Goal: Complete application form: Complete application form

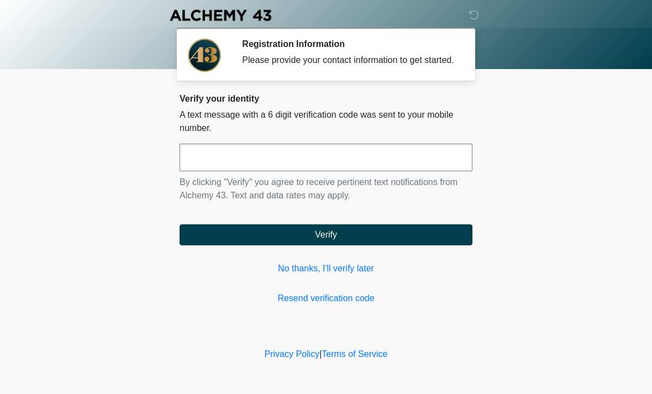
click at [391, 171] on input "text" at bounding box center [326, 158] width 293 height 28
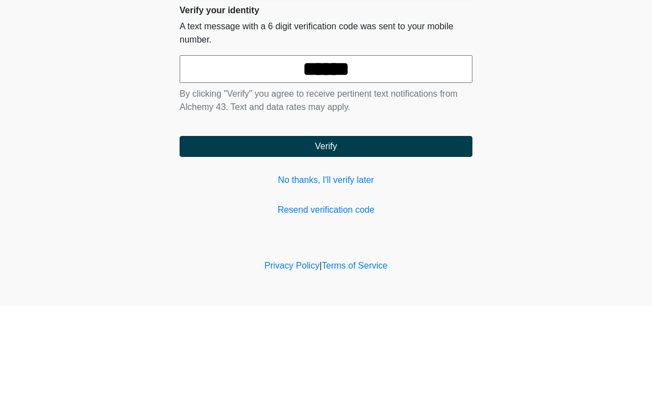
type input "******"
click at [354, 224] on button "Verify" at bounding box center [326, 234] width 293 height 21
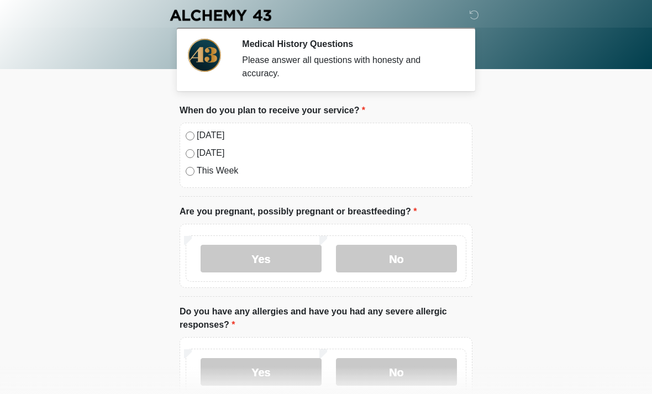
click at [413, 255] on label "No" at bounding box center [396, 259] width 121 height 28
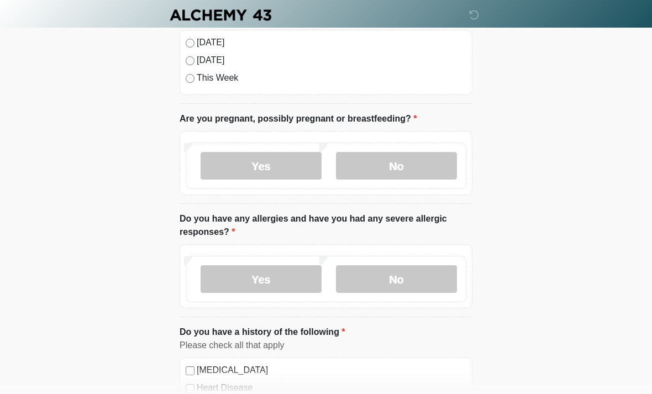
click at [431, 272] on label "No" at bounding box center [396, 280] width 121 height 28
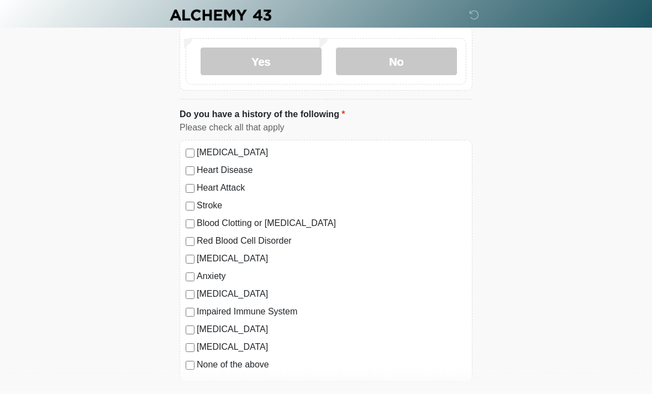
scroll to position [311, 0]
click at [263, 369] on label "None of the above" at bounding box center [332, 364] width 270 height 13
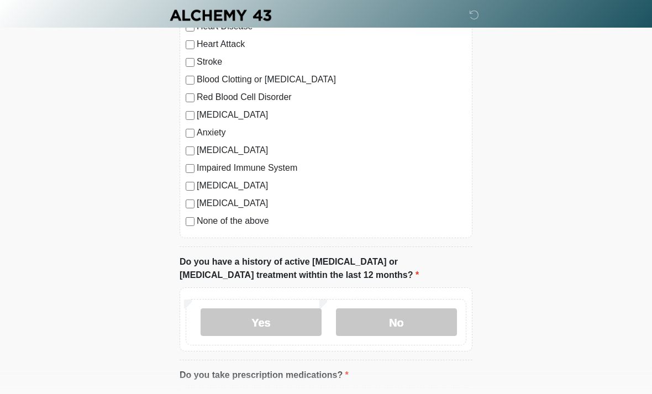
scroll to position [455, 0]
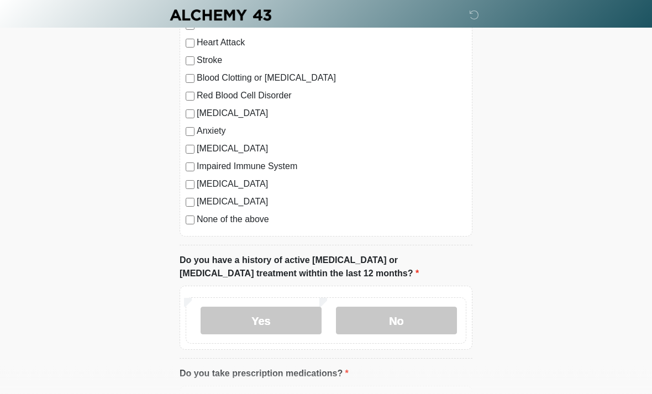
click at [424, 317] on label "No" at bounding box center [396, 321] width 121 height 28
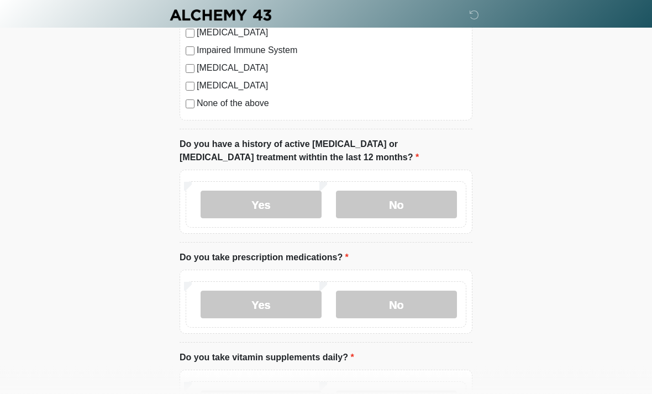
click at [421, 313] on label "No" at bounding box center [396, 305] width 121 height 28
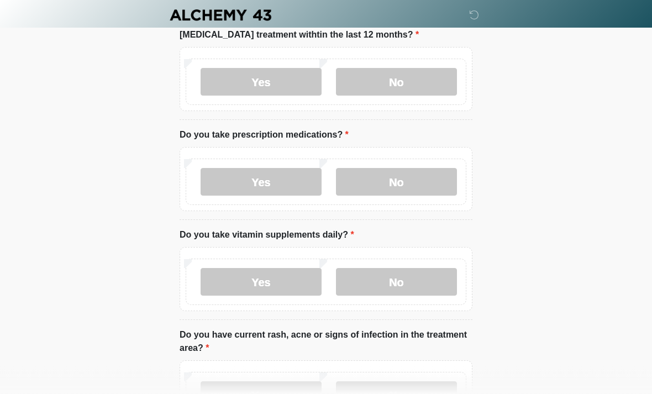
scroll to position [696, 0]
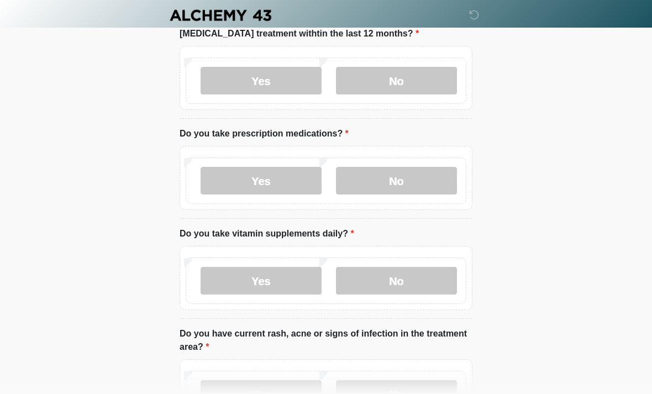
click at [435, 276] on label "No" at bounding box center [396, 281] width 121 height 28
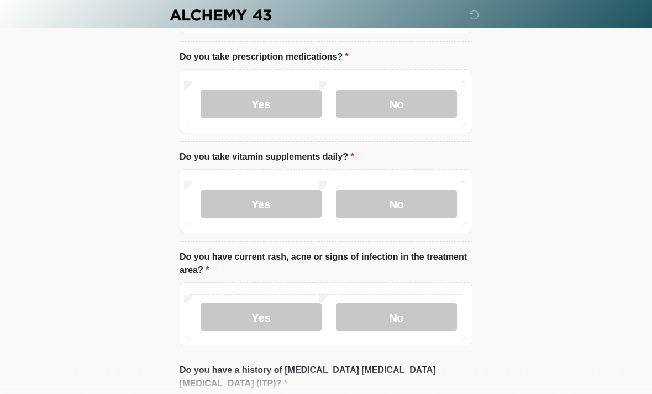
click at [430, 322] on label "No" at bounding box center [396, 318] width 121 height 28
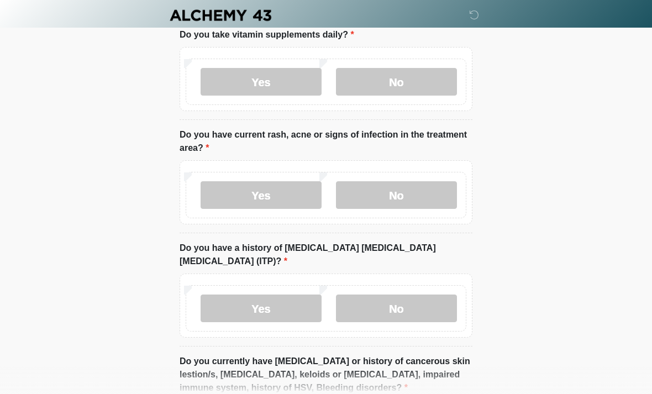
click at [437, 296] on label "No" at bounding box center [396, 309] width 121 height 28
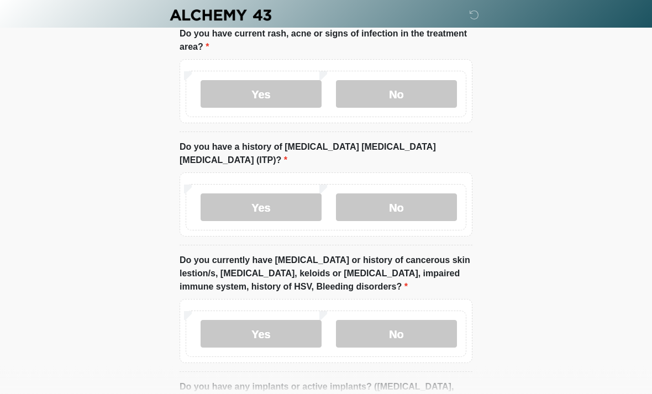
scroll to position [996, 0]
click at [434, 324] on label "No" at bounding box center [396, 334] width 121 height 28
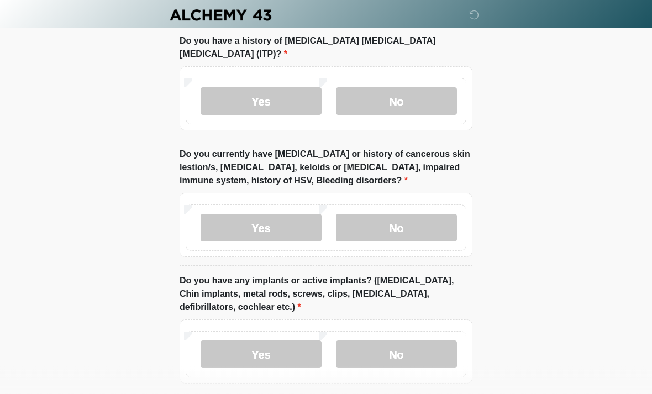
scroll to position [1102, 0]
click at [440, 340] on label "No" at bounding box center [396, 354] width 121 height 28
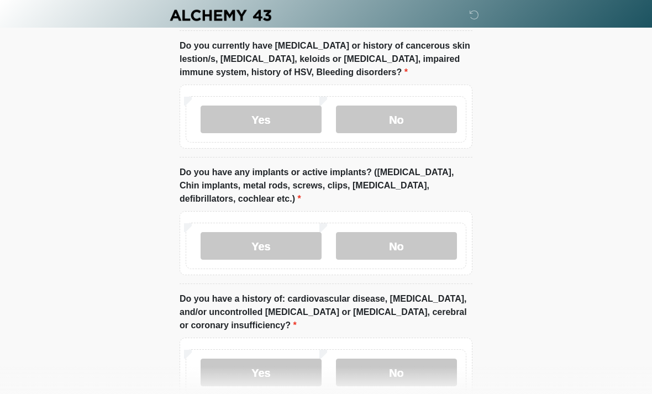
click at [426, 360] on label "No" at bounding box center [396, 373] width 121 height 28
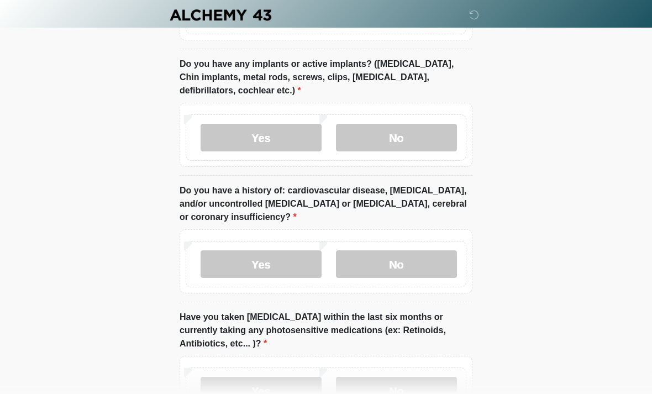
click at [429, 382] on label "No" at bounding box center [396, 391] width 121 height 28
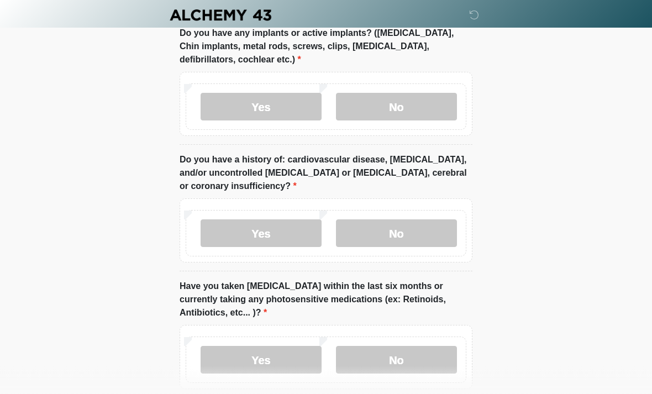
scroll to position [1391, 0]
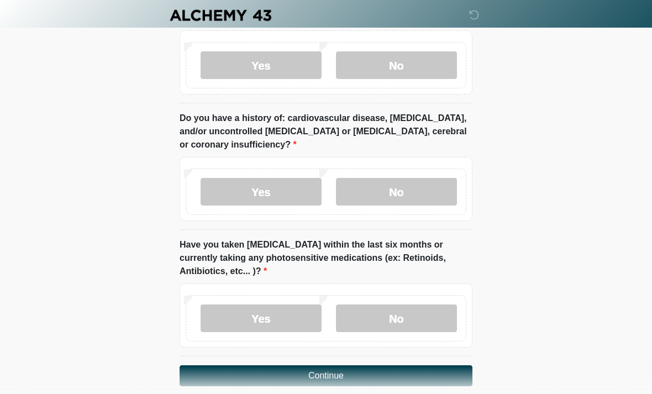
click at [443, 365] on button "Continue" at bounding box center [326, 375] width 293 height 21
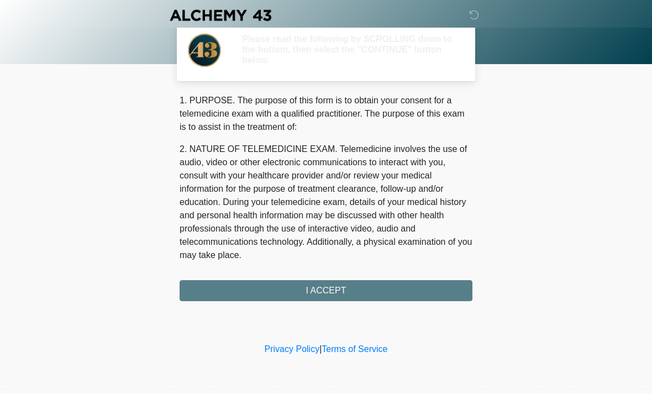
scroll to position [0, 0]
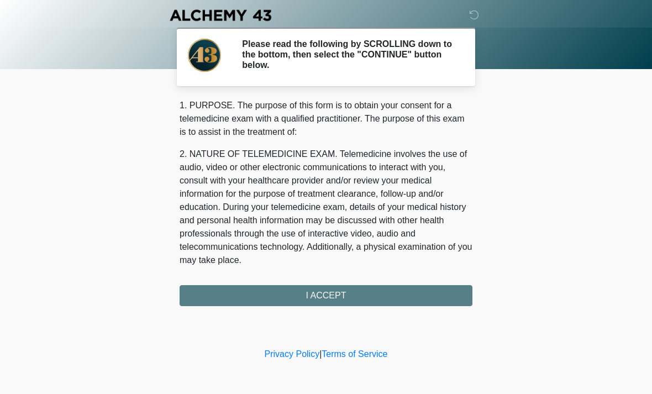
click at [445, 297] on div "1. PURPOSE. The purpose of this form is to obtain your consent for a telemedici…" at bounding box center [326, 202] width 293 height 207
click at [451, 285] on div "1. PURPOSE. The purpose of this form is to obtain your consent for a telemedici…" at bounding box center [326, 202] width 293 height 207
click at [435, 289] on div "1. PURPOSE. The purpose of this form is to obtain your consent for a telemedici…" at bounding box center [326, 202] width 293 height 207
click at [428, 298] on div "1. PURPOSE. The purpose of this form is to obtain your consent for a telemedici…" at bounding box center [326, 202] width 293 height 207
click at [395, 293] on div "1. PURPOSE. The purpose of this form is to obtain your consent for a telemedici…" at bounding box center [326, 202] width 293 height 207
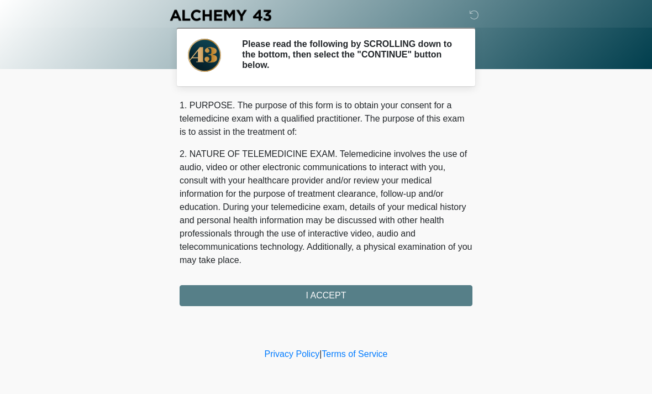
click at [348, 293] on div "1. PURPOSE. The purpose of this form is to obtain your consent for a telemedici…" at bounding box center [326, 202] width 293 height 207
click at [387, 291] on div "1. PURPOSE. The purpose of this form is to obtain your consent for a telemedici…" at bounding box center [326, 202] width 293 height 207
click at [347, 295] on div "1. PURPOSE. The purpose of this form is to obtain your consent for a telemedici…" at bounding box center [326, 202] width 293 height 207
click at [333, 294] on div "1. PURPOSE. The purpose of this form is to obtain your consent for a telemedici…" at bounding box center [326, 202] width 293 height 207
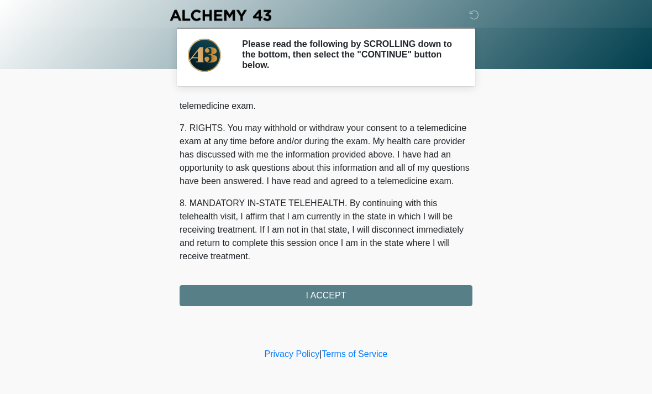
click at [356, 297] on div "1. PURPOSE. The purpose of this form is to obtain your consent for a telemedici…" at bounding box center [326, 202] width 293 height 207
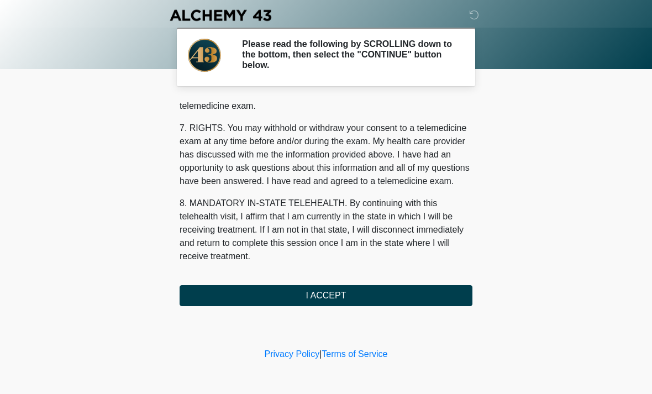
click at [428, 297] on button "I ACCEPT" at bounding box center [326, 295] width 293 height 21
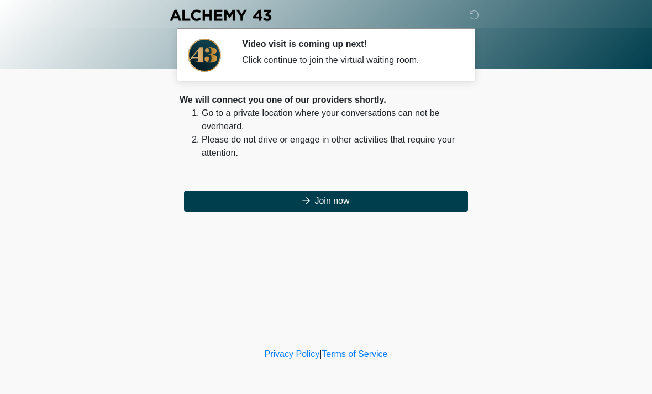
click at [434, 195] on button "Join now" at bounding box center [326, 201] width 284 height 21
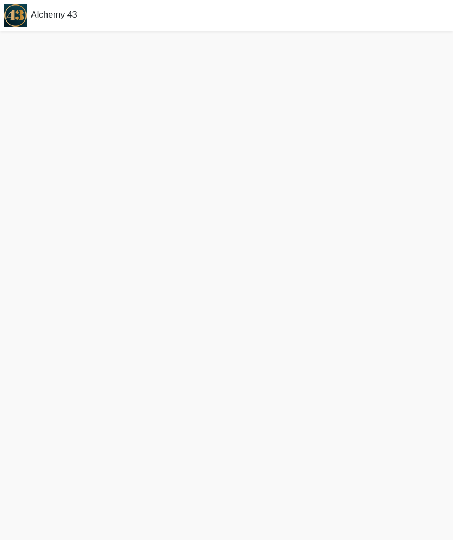
scroll to position [3, 0]
